Goal: Task Accomplishment & Management: Use online tool/utility

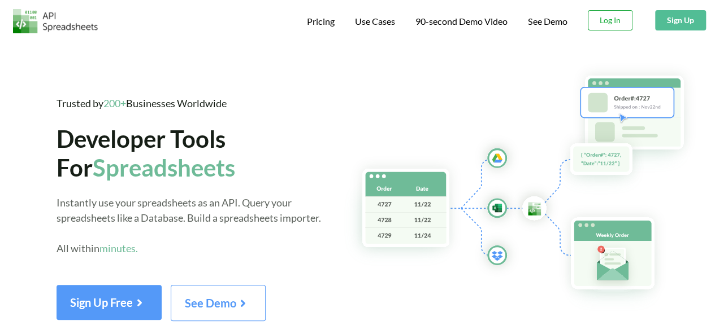
click at [623, 25] on button "Log In" at bounding box center [609, 20] width 45 height 20
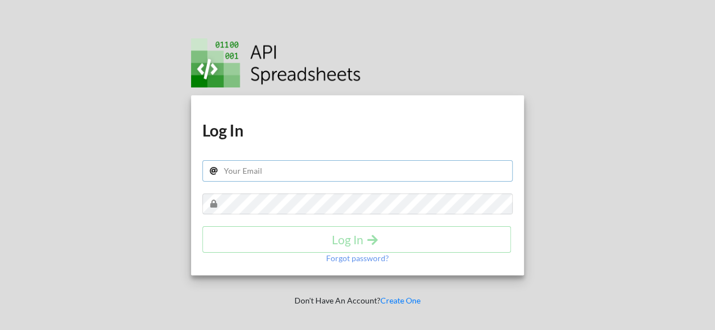
click at [380, 169] on input "text" at bounding box center [357, 170] width 311 height 21
click at [314, 171] on input "text" at bounding box center [357, 170] width 311 height 21
paste input "amexcarscare@gmail.com"
type input "amexcarscare@gmail.com"
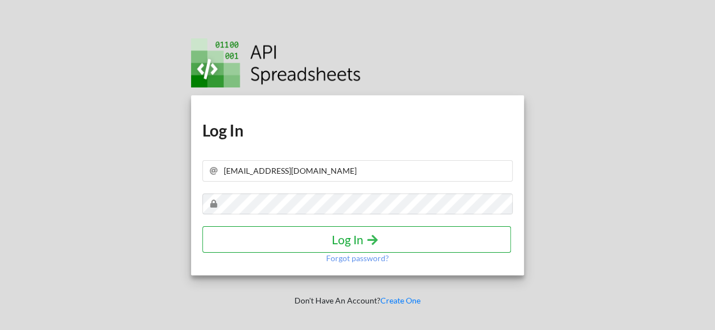
click at [337, 238] on h4 "Log In" at bounding box center [356, 240] width 285 height 14
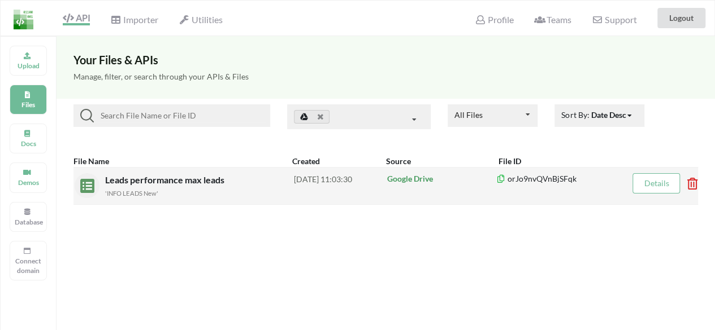
click at [407, 179] on p "Google Drive" at bounding box center [441, 178] width 109 height 11
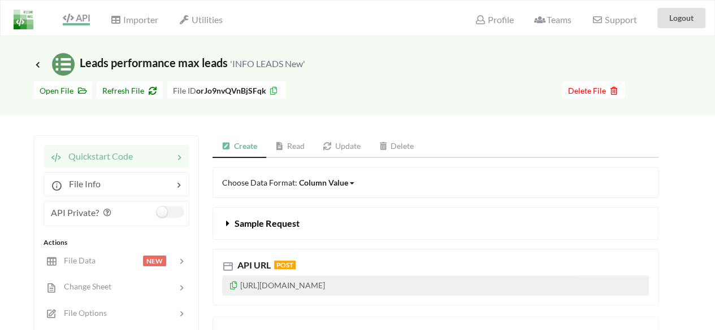
click at [341, 145] on link "Update" at bounding box center [342, 147] width 56 height 23
click at [297, 147] on link "Read" at bounding box center [291, 147] width 48 height 23
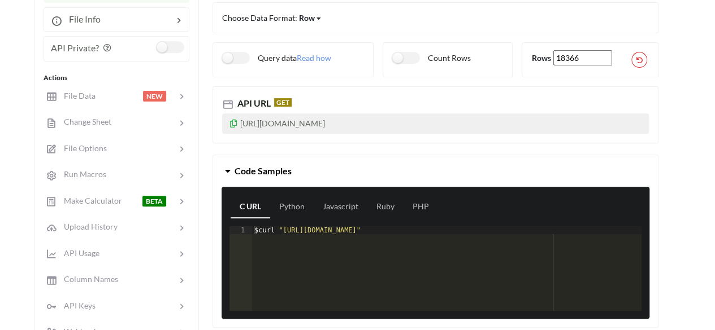
scroll to position [169, 0]
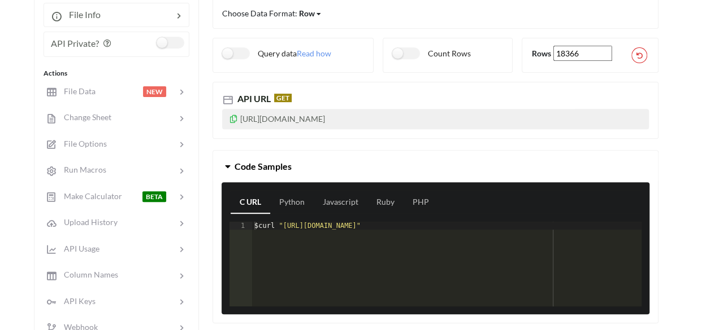
drag, startPoint x: 456, startPoint y: 111, endPoint x: 242, endPoint y: 120, distance: 214.9
click at [242, 120] on p "https://api.apispreadsheets.com/data/orJo9nvQVnBjSFqk/" at bounding box center [435, 119] width 427 height 20
click at [233, 120] on icon at bounding box center [234, 118] width 10 height 8
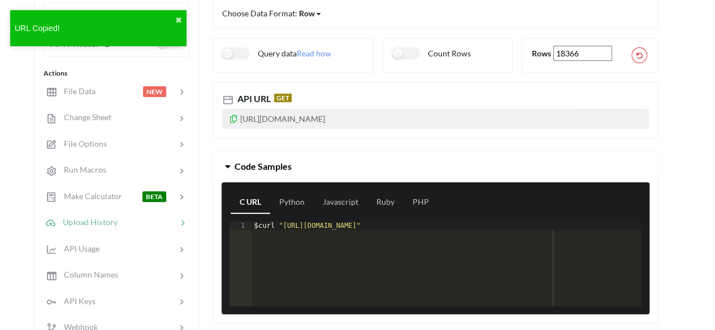
click at [118, 223] on div at bounding box center [146, 222] width 59 height 13
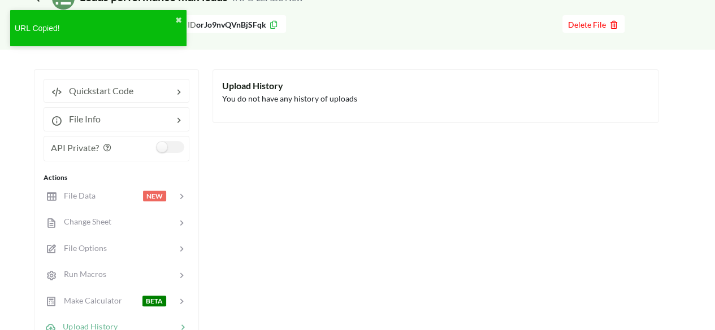
scroll to position [0, 0]
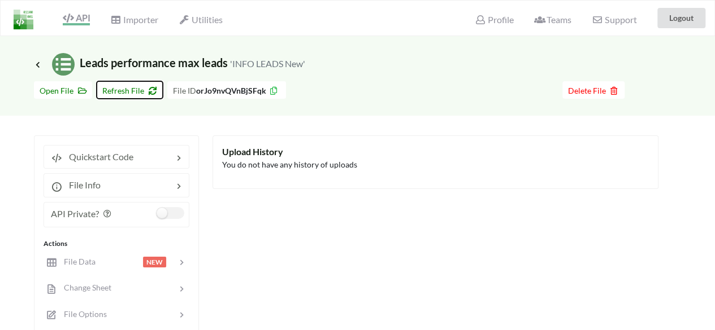
click at [119, 89] on span "Refresh File" at bounding box center [129, 91] width 55 height 10
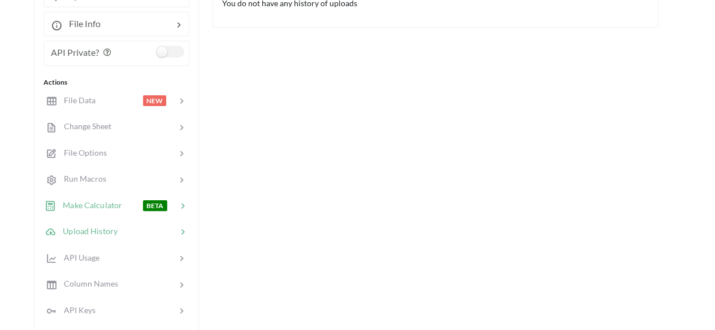
scroll to position [169, 0]
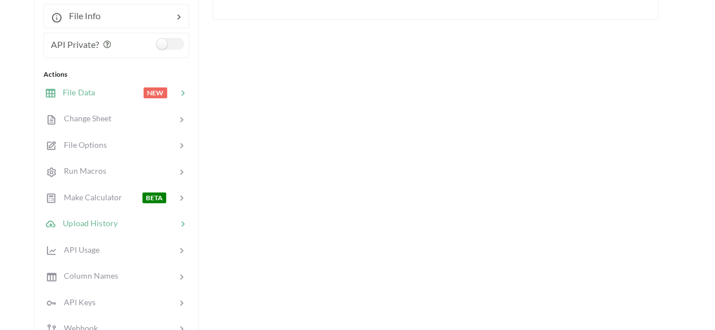
click at [133, 90] on div at bounding box center [119, 92] width 48 height 13
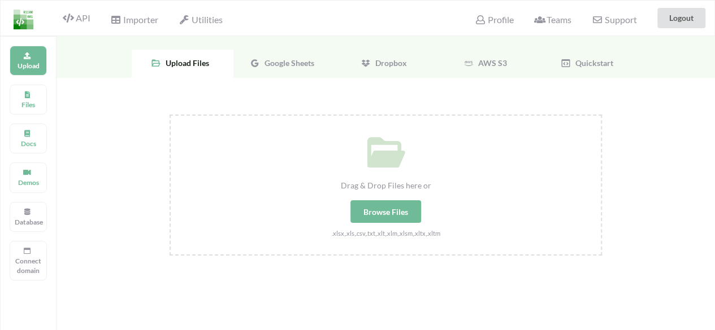
click at [308, 66] on span "Google Sheets" at bounding box center [287, 63] width 54 height 10
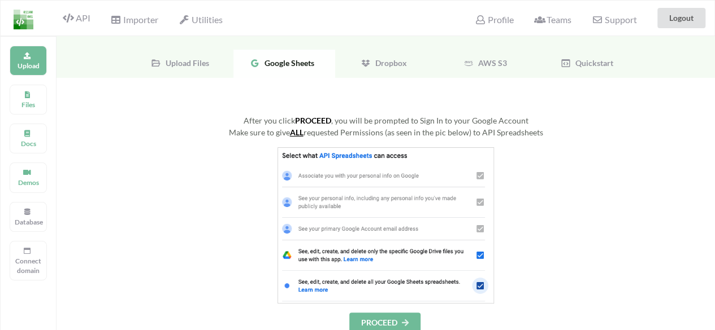
click at [603, 66] on span "Quickstart" at bounding box center [592, 63] width 42 height 10
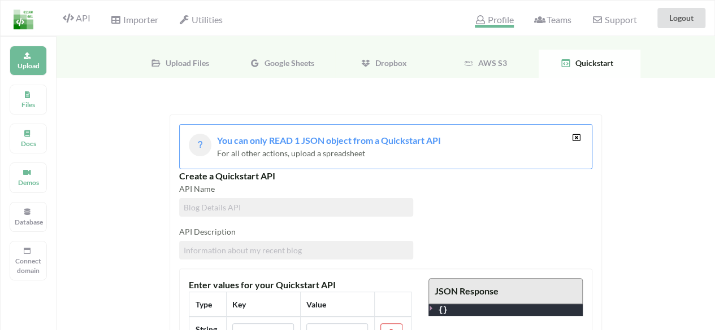
click at [498, 21] on span "Profile" at bounding box center [494, 21] width 38 height 14
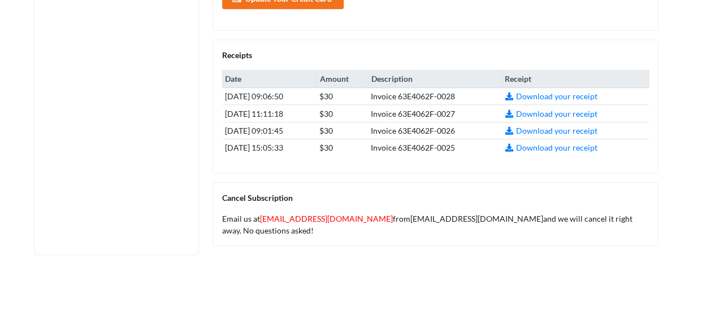
scroll to position [508, 0]
